Goal: Navigation & Orientation: Find specific page/section

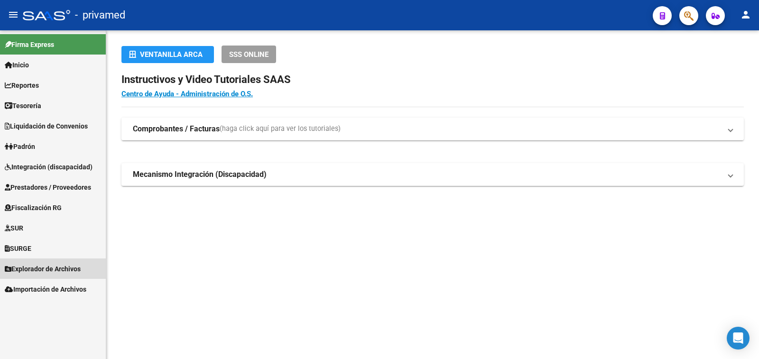
click at [61, 267] on span "Explorador de Archivos" at bounding box center [43, 269] width 76 height 10
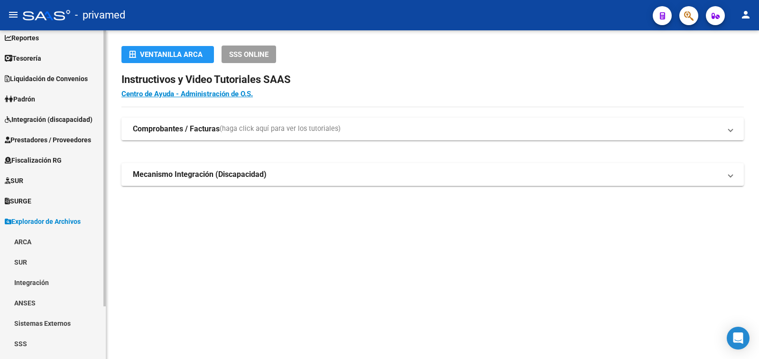
scroll to position [63, 0]
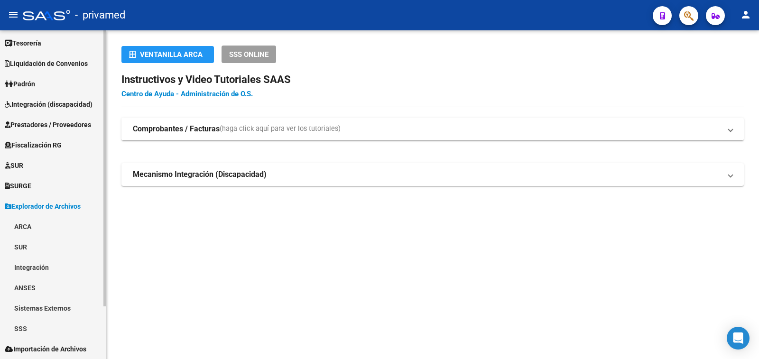
click at [21, 223] on link "ARCA" at bounding box center [53, 226] width 106 height 20
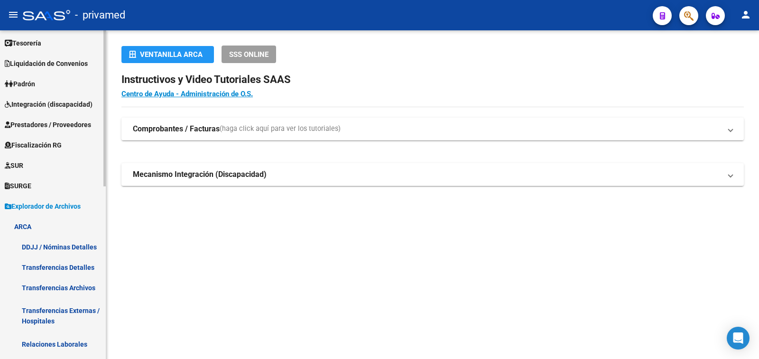
scroll to position [110, 0]
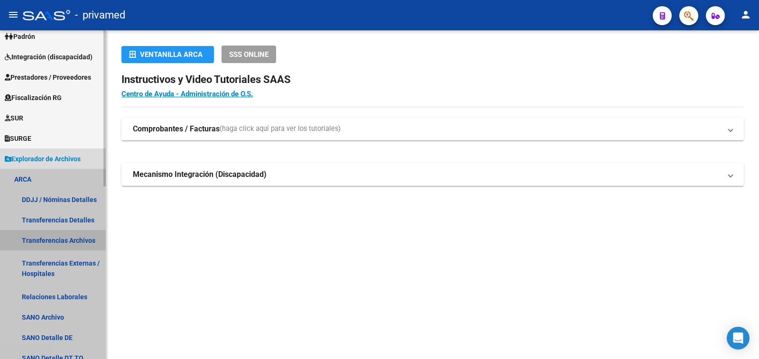
click at [69, 241] on link "Transferencias Archivos" at bounding box center [53, 240] width 106 height 20
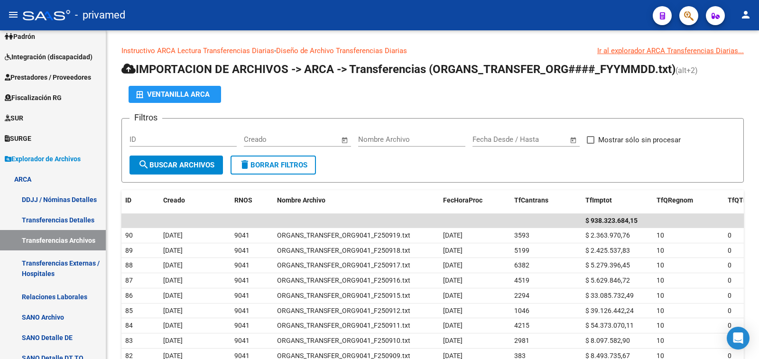
click at [742, 15] on mat-icon "person" at bounding box center [745, 14] width 11 height 11
click at [725, 65] on button "exit_to_app Salir" at bounding box center [726, 62] width 58 height 23
